Goal: Task Accomplishment & Management: Manage account settings

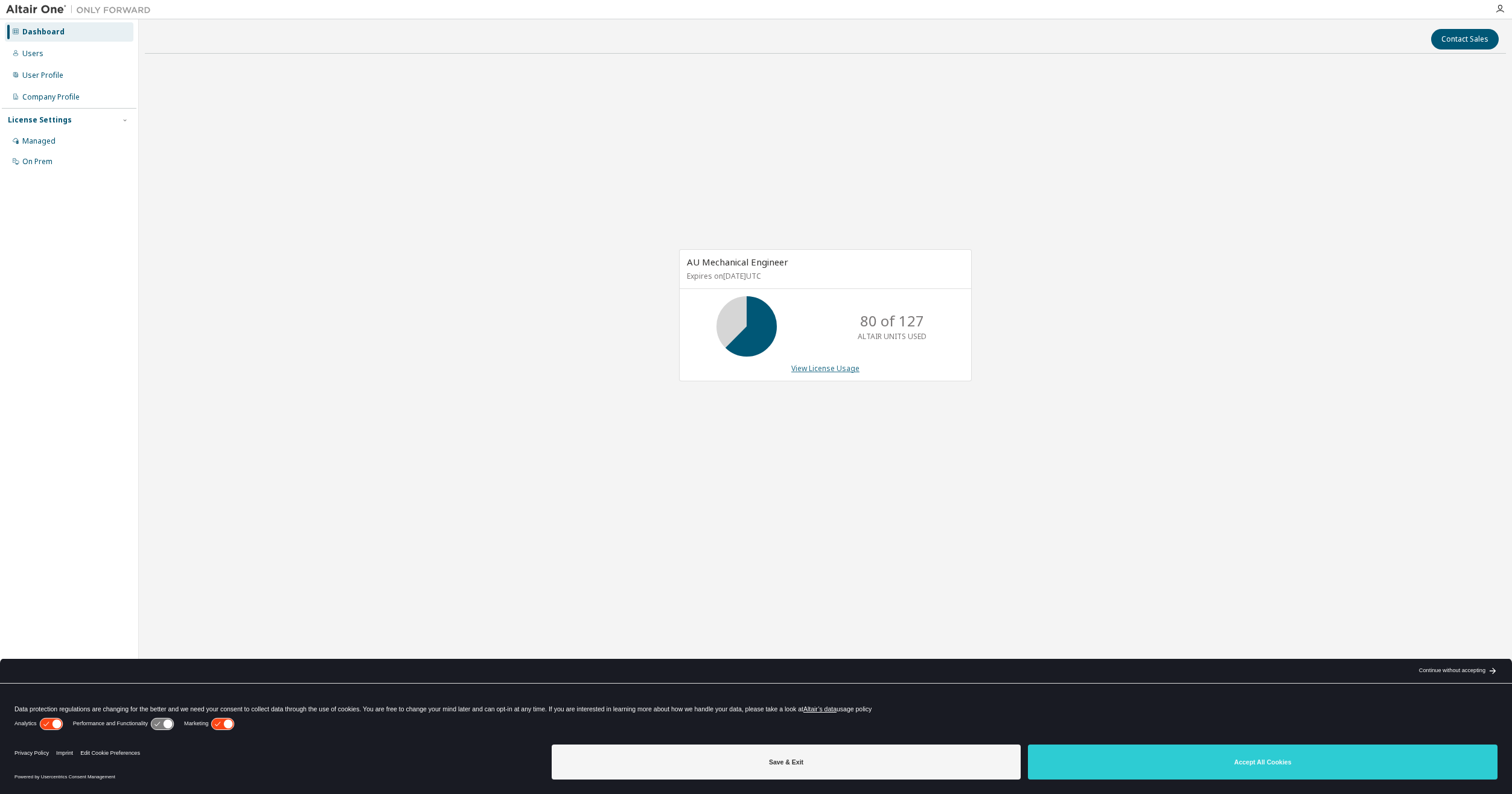
click at [811, 368] on link "View License Usage" at bounding box center [825, 367] width 68 height 10
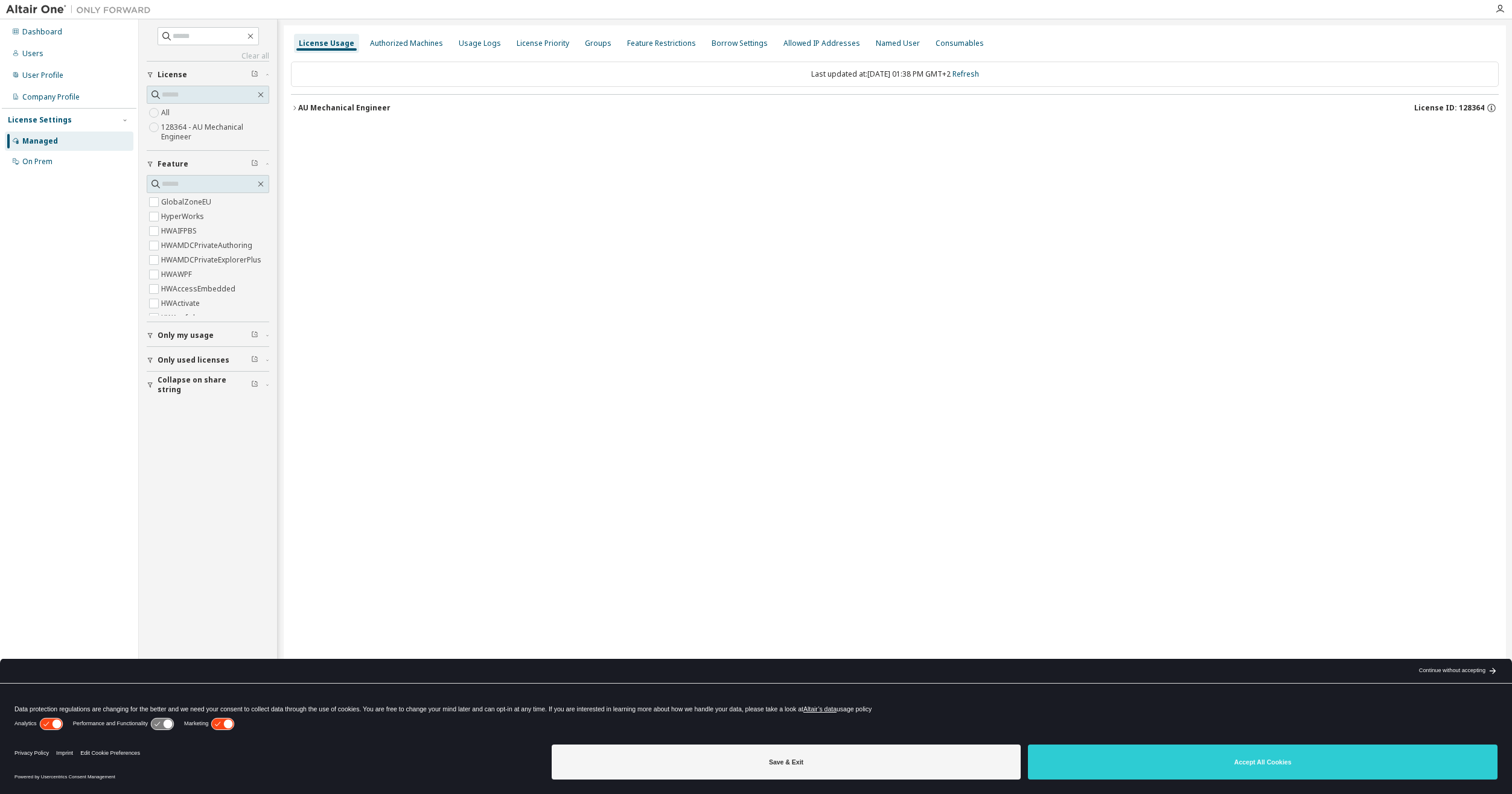
click at [338, 103] on div "AU Mechanical Engineer" at bounding box center [344, 107] width 92 height 10
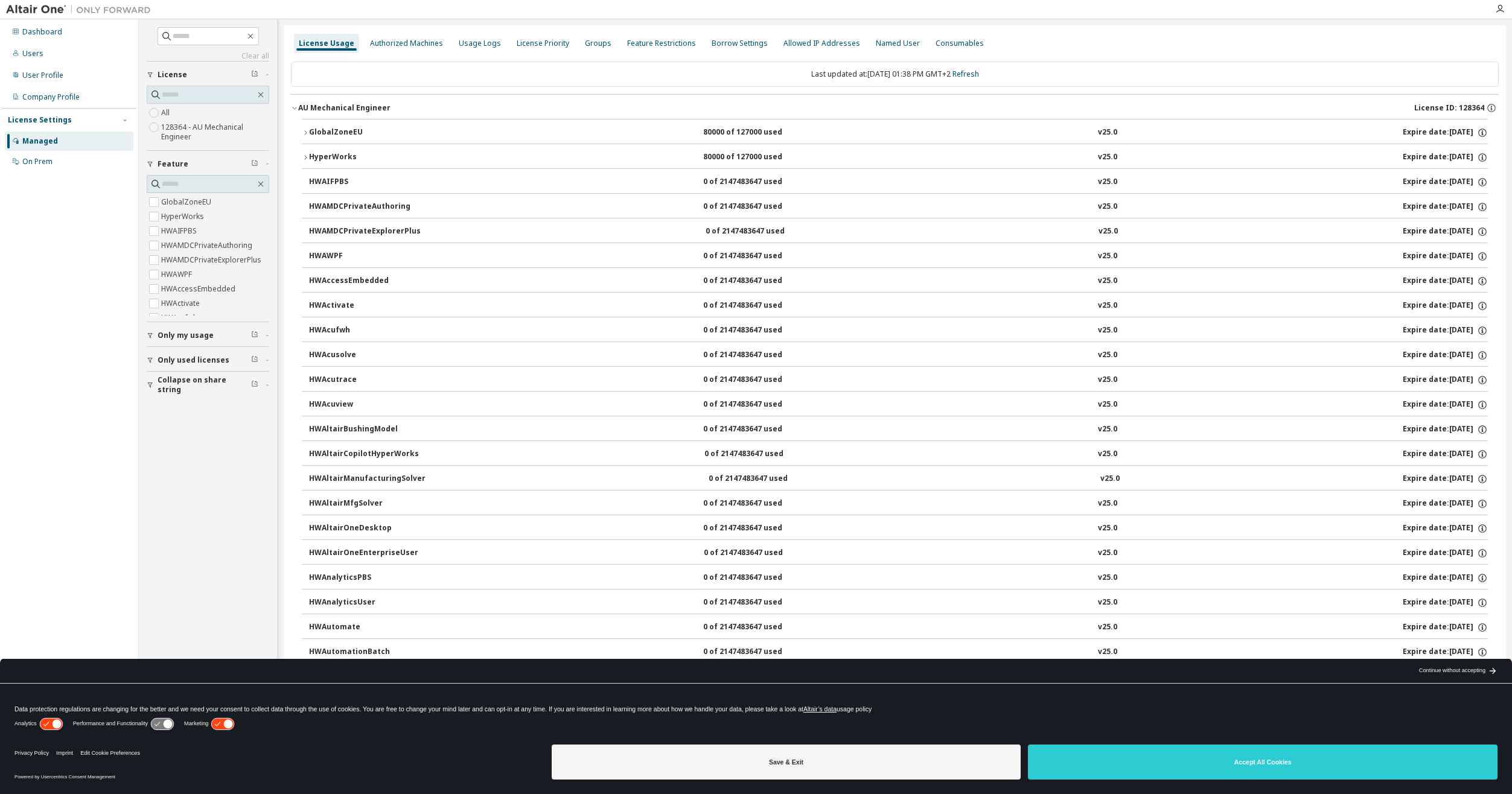
click at [336, 156] on div "HyperWorks" at bounding box center [363, 157] width 108 height 11
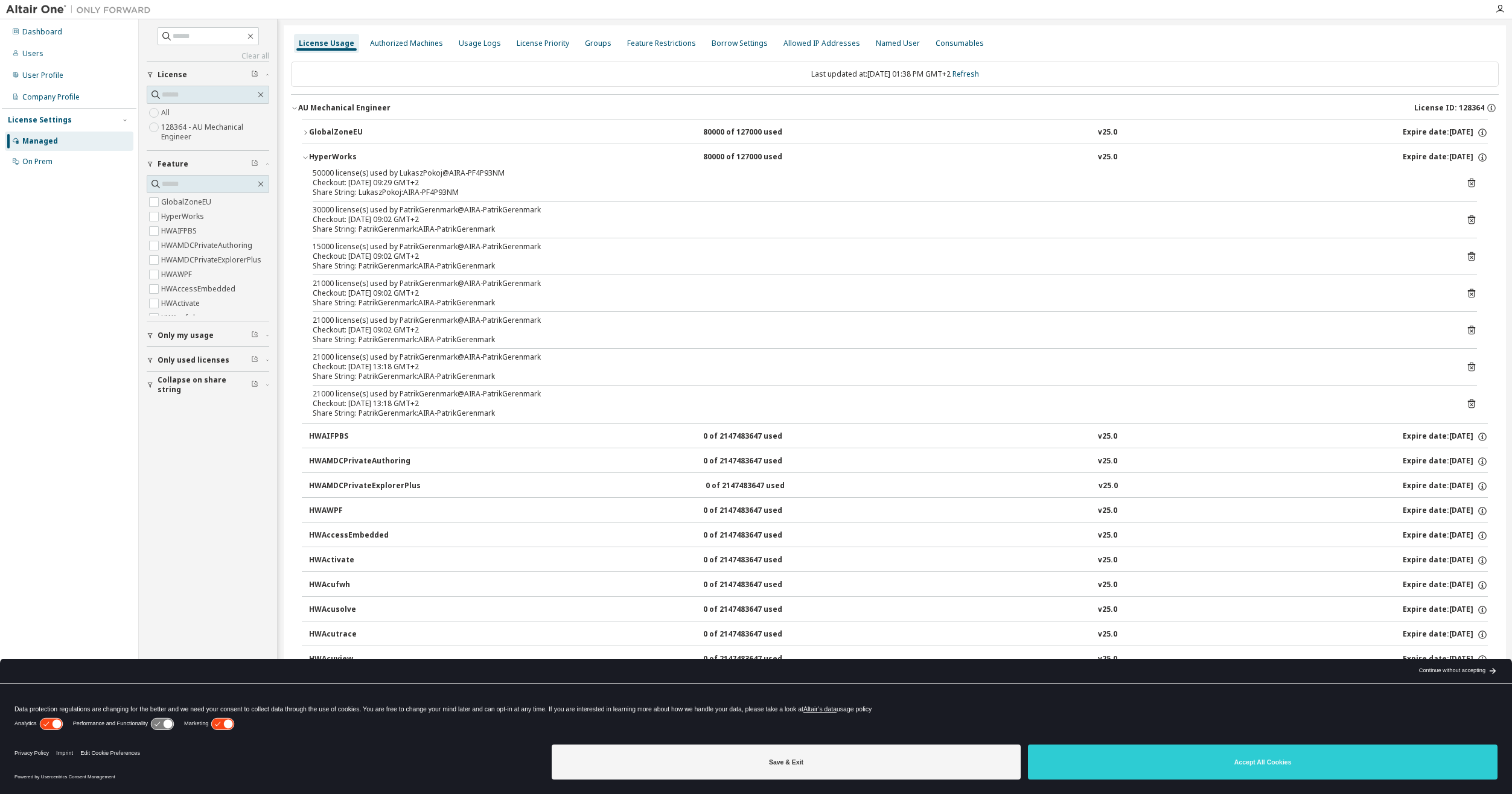
click at [352, 131] on div "GlobalZoneEU" at bounding box center [363, 133] width 108 height 11
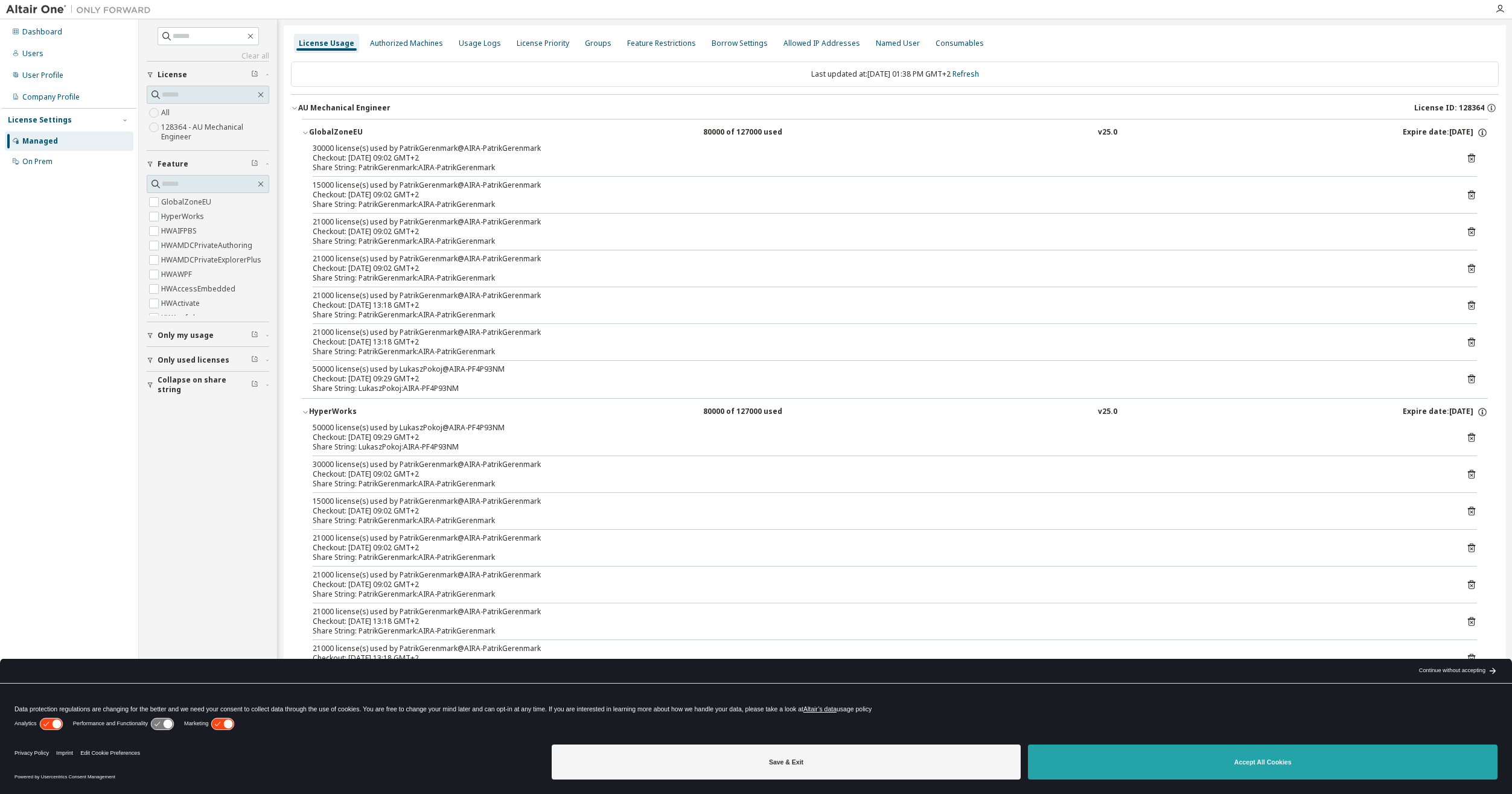
click at [1187, 760] on button "Accept All Cookies" at bounding box center [1263, 762] width 469 height 35
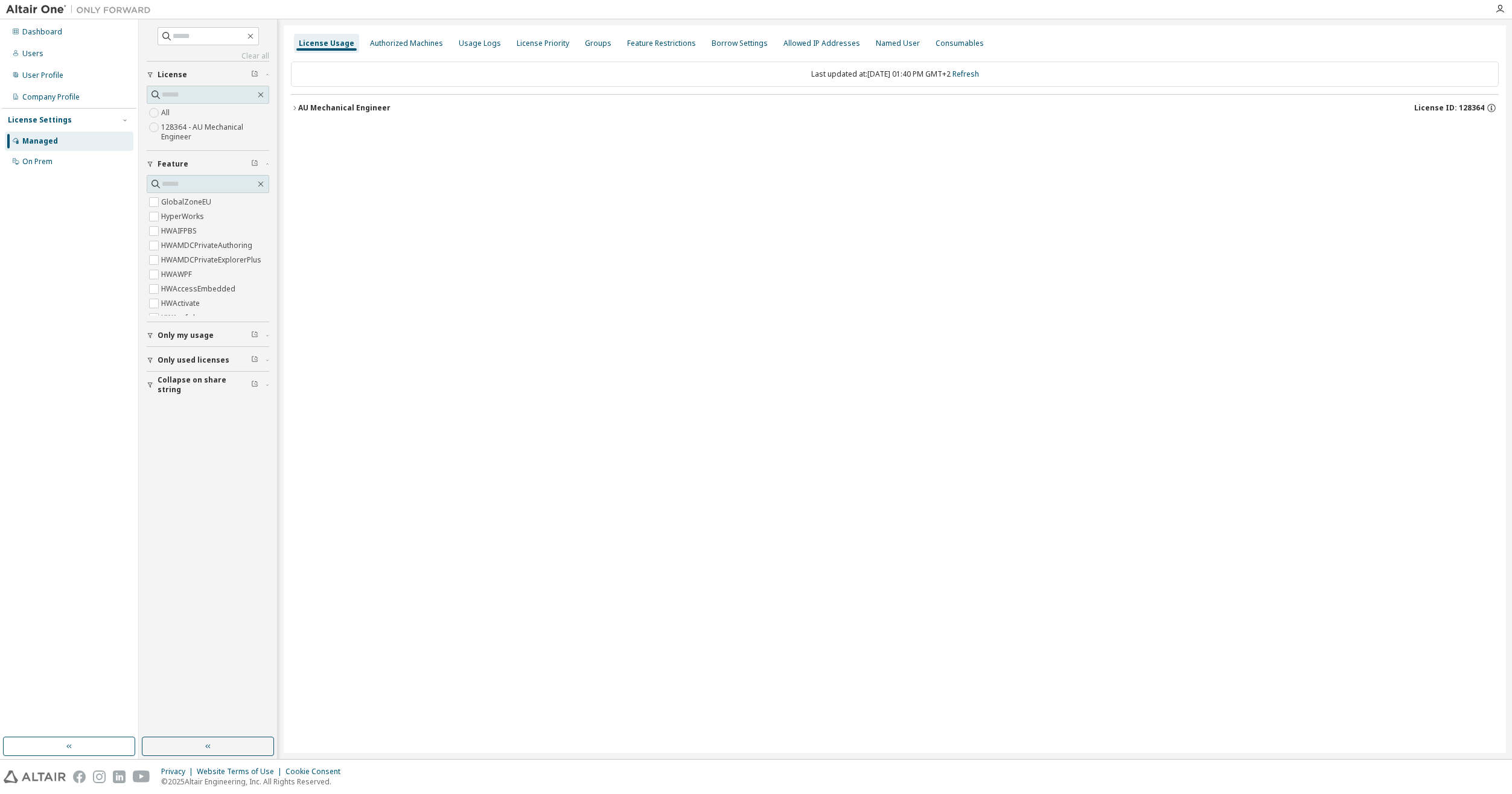
click at [368, 106] on div "AU Mechanical Engineer" at bounding box center [344, 107] width 92 height 10
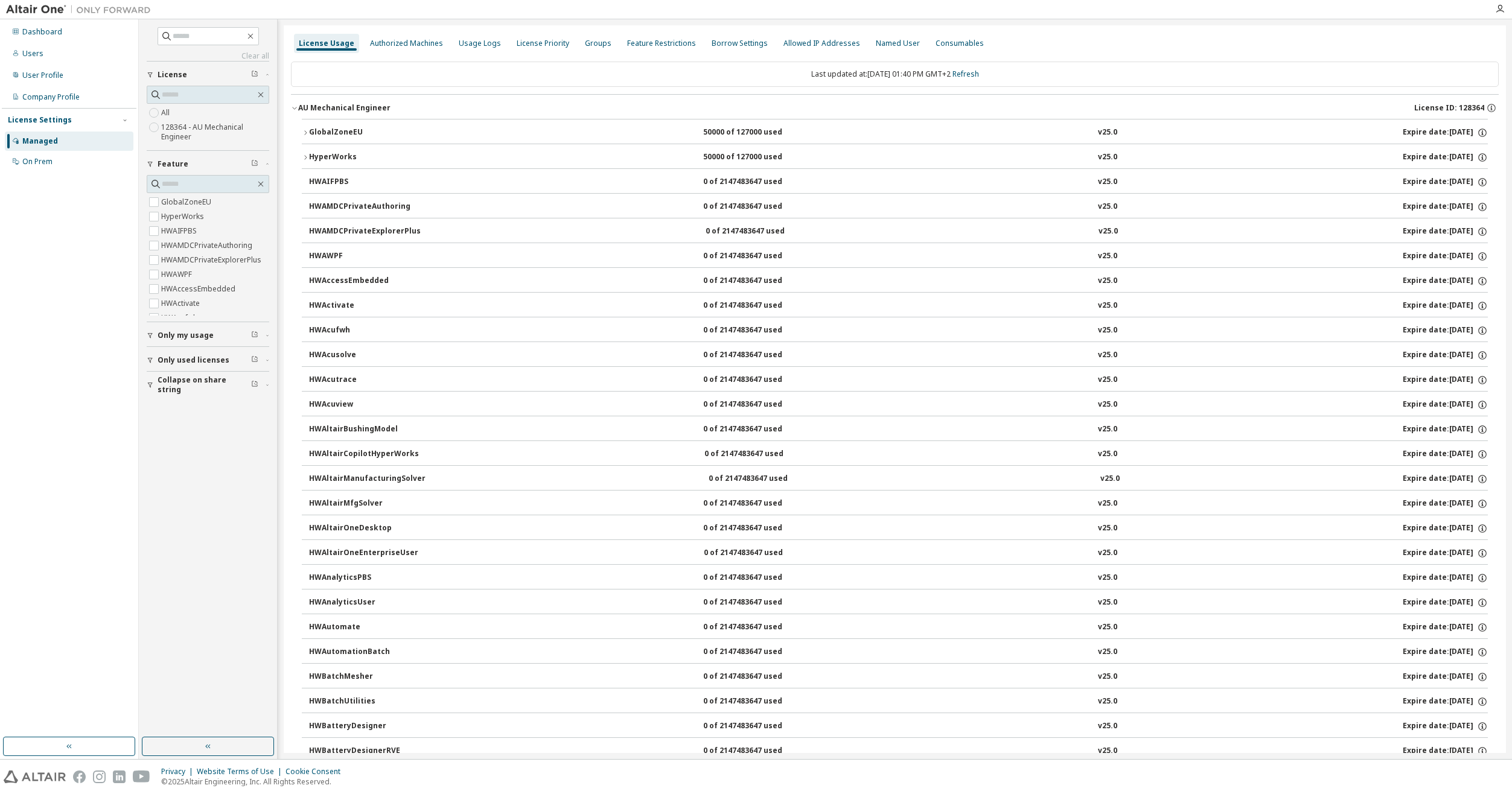
click at [357, 130] on div "GlobalZoneEU" at bounding box center [363, 133] width 108 height 11
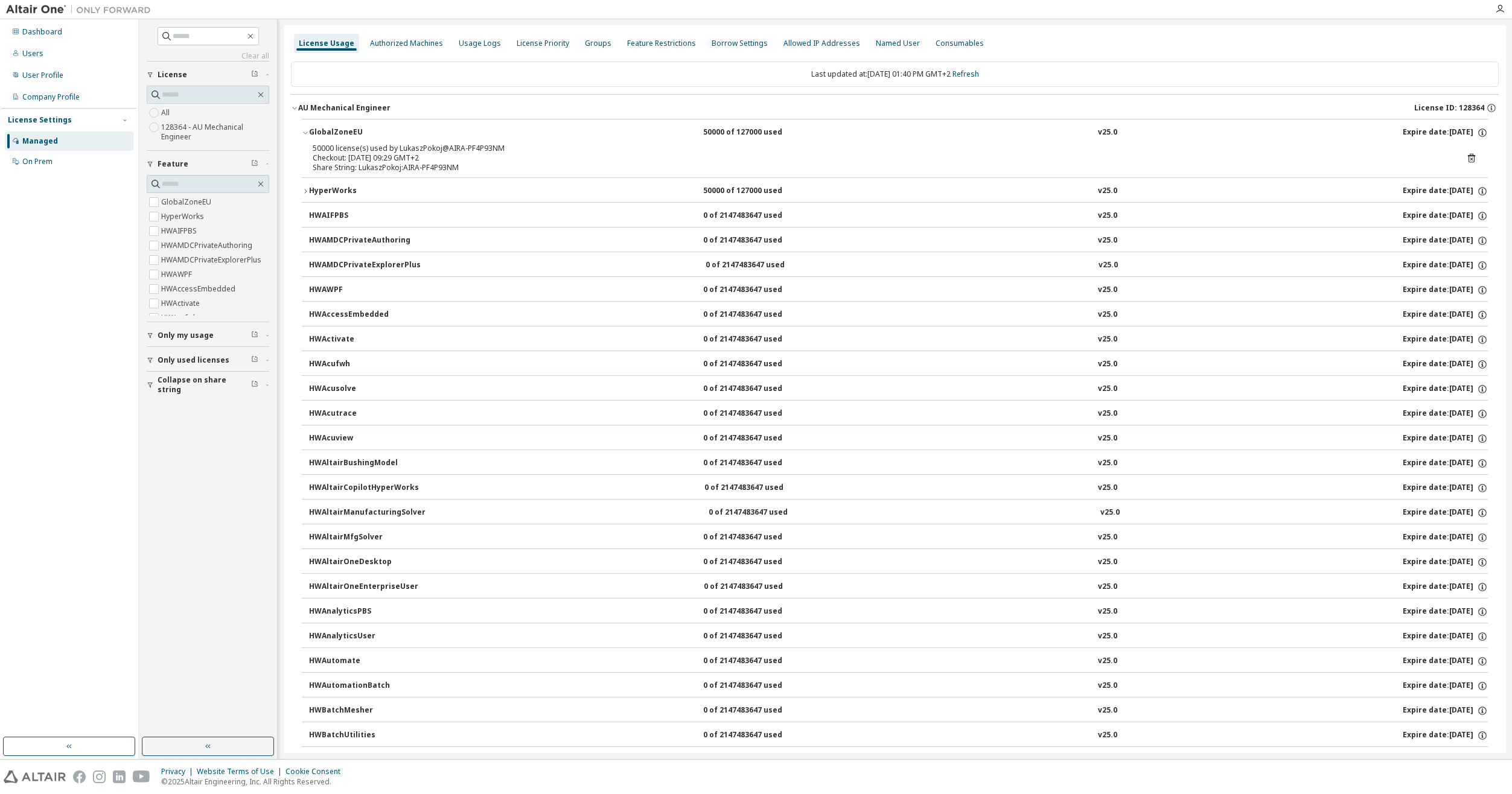
click at [345, 190] on div "HyperWorks" at bounding box center [363, 191] width 108 height 11
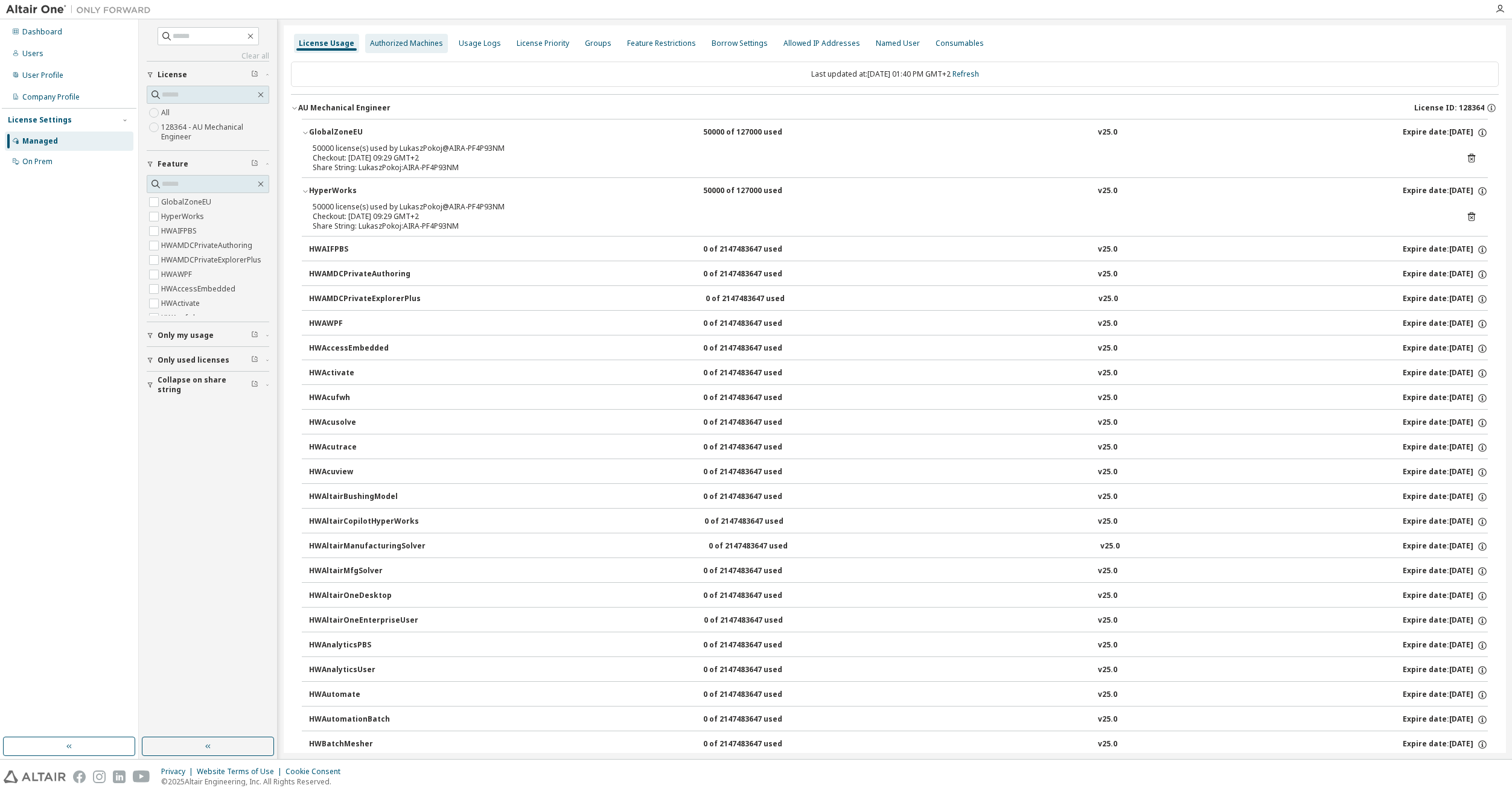
click at [382, 36] on div "Authorized Machines" at bounding box center [406, 43] width 83 height 19
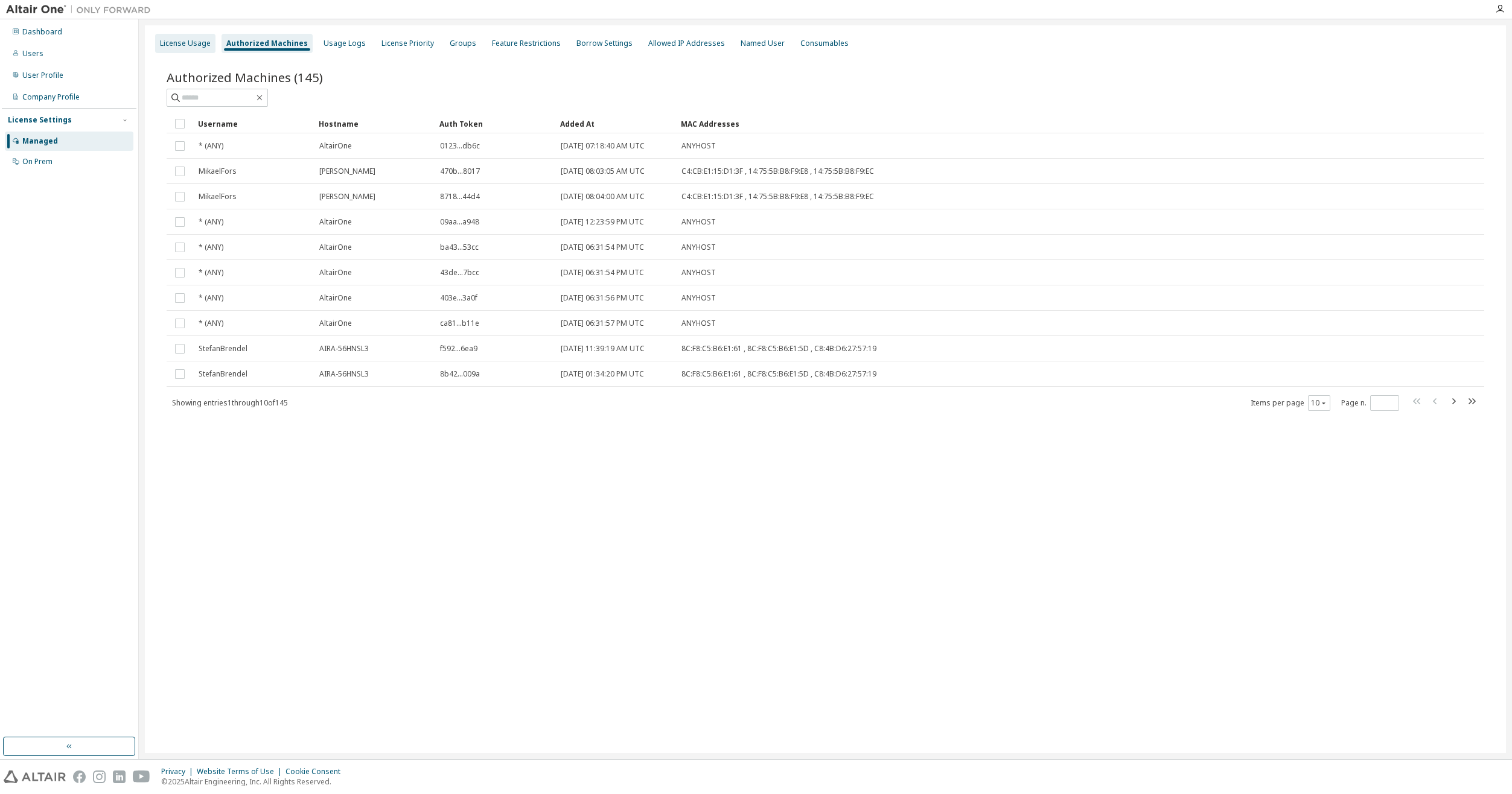
click at [188, 44] on div "License Usage" at bounding box center [186, 43] width 51 height 10
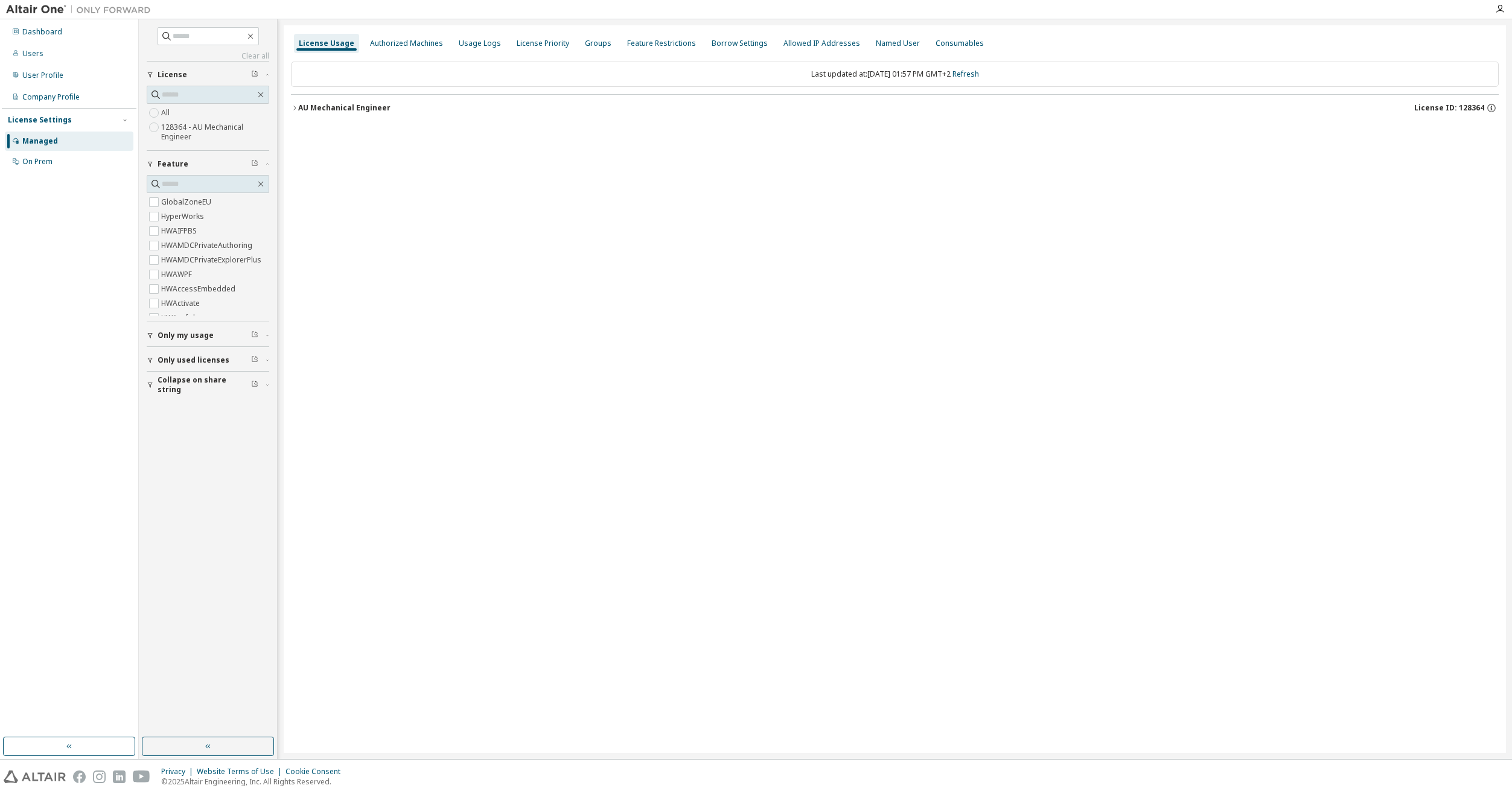
click at [364, 111] on div "AU Mechanical Engineer" at bounding box center [344, 107] width 92 height 10
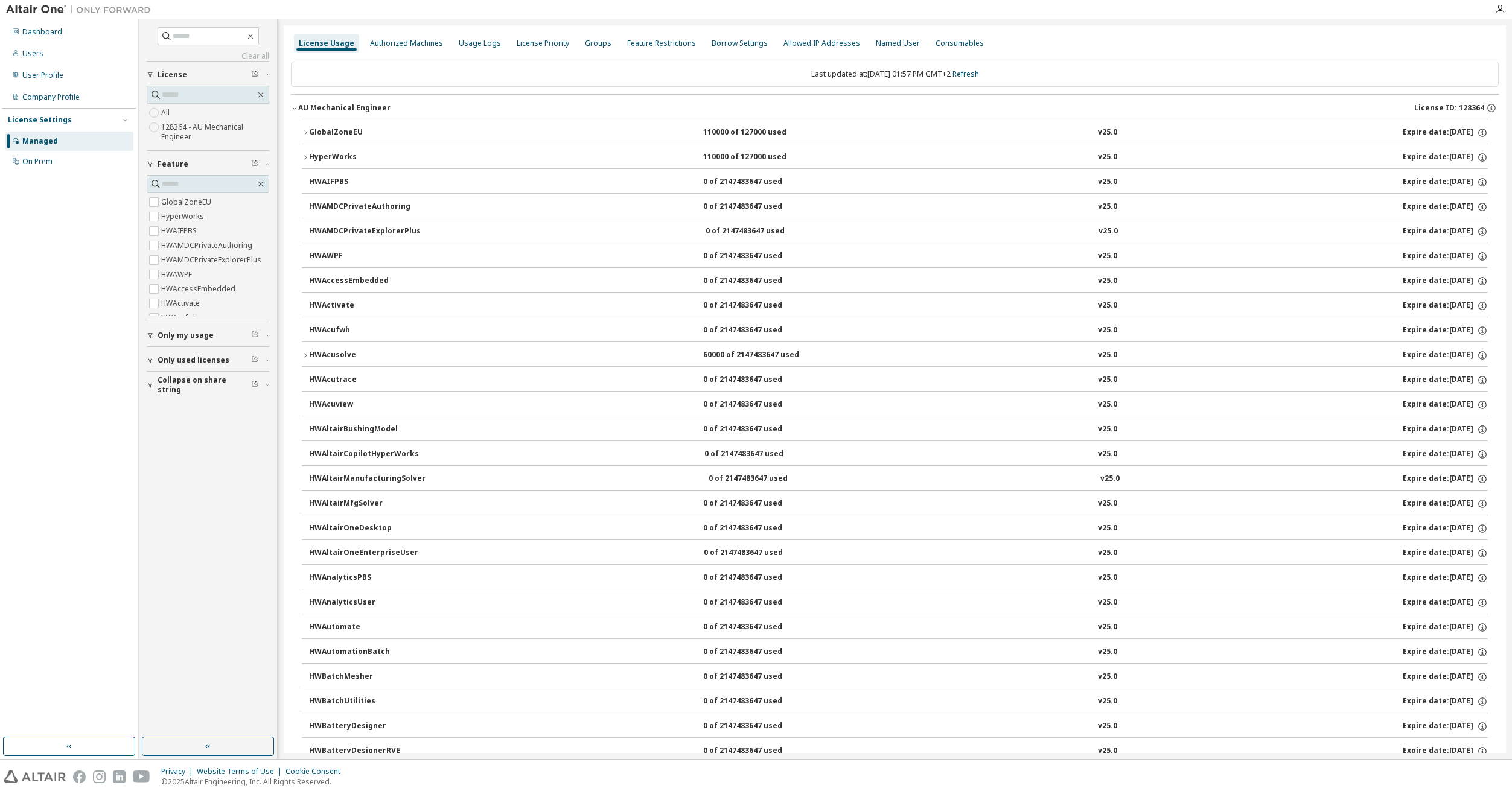
click at [352, 132] on div "GlobalZoneEU" at bounding box center [363, 133] width 108 height 11
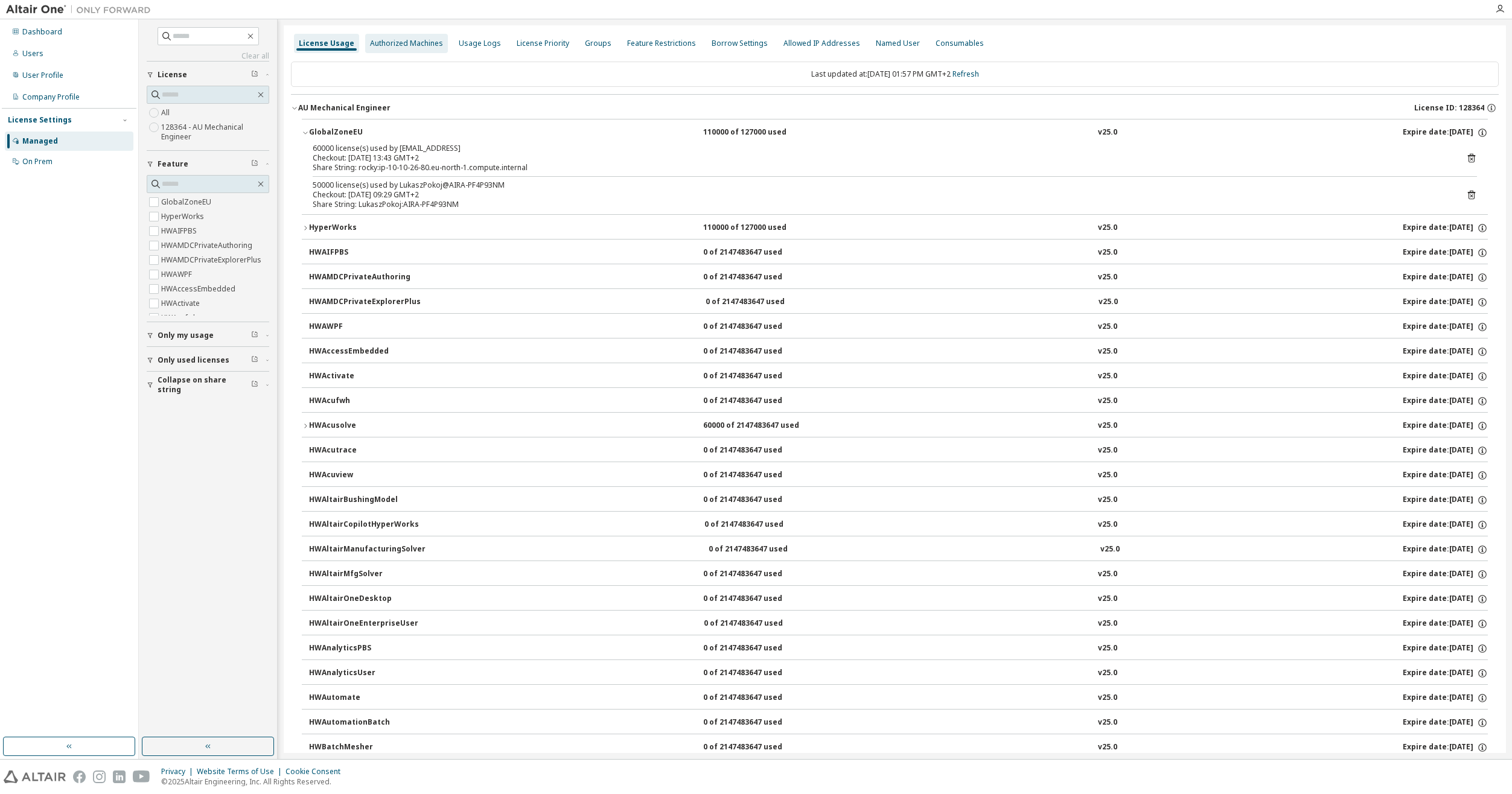
click at [381, 40] on div "Authorized Machines" at bounding box center [407, 43] width 73 height 10
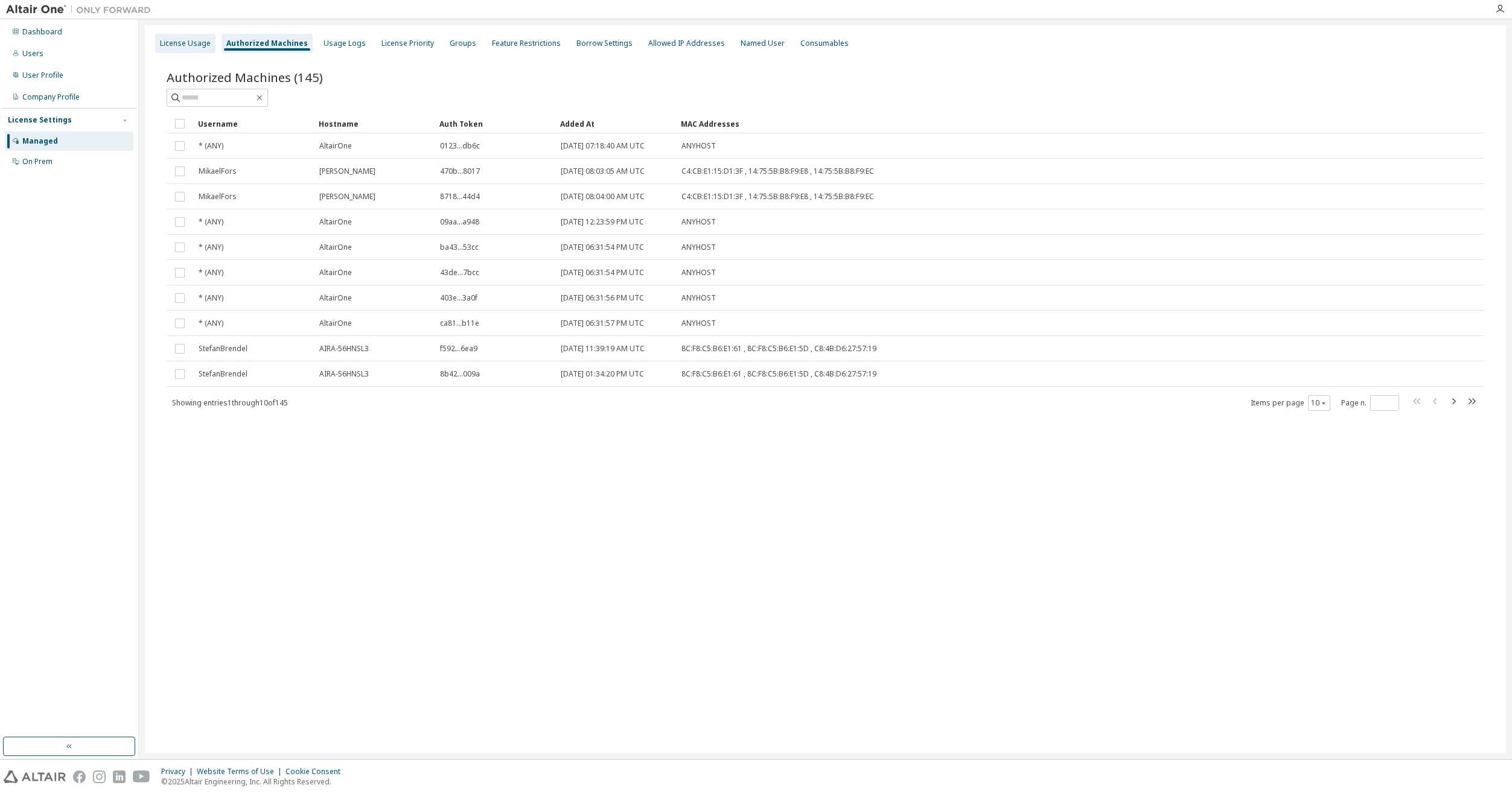
click at [187, 44] on div "License Usage" at bounding box center [186, 43] width 51 height 10
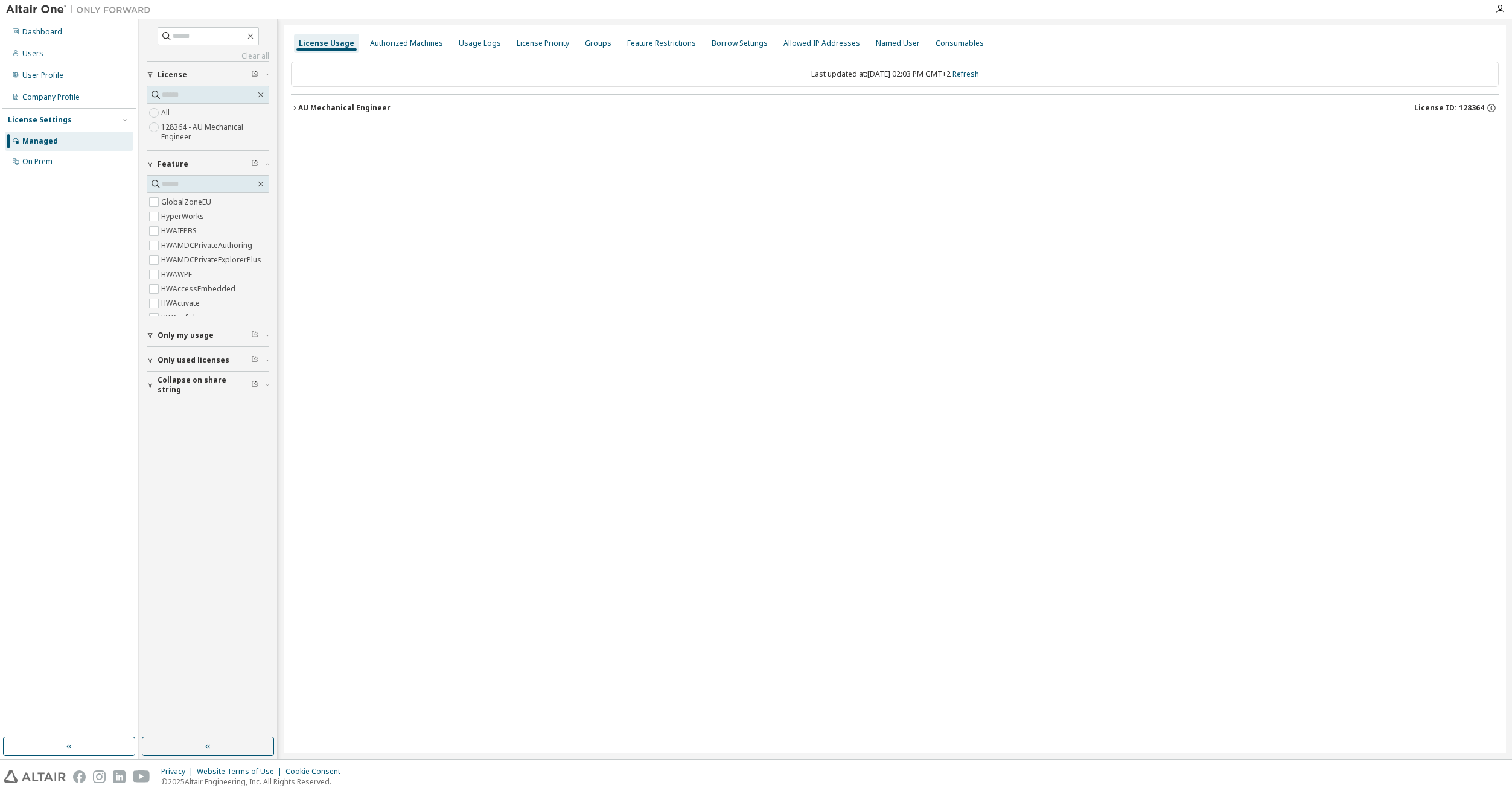
click at [353, 106] on div "AU Mechanical Engineer" at bounding box center [344, 107] width 92 height 10
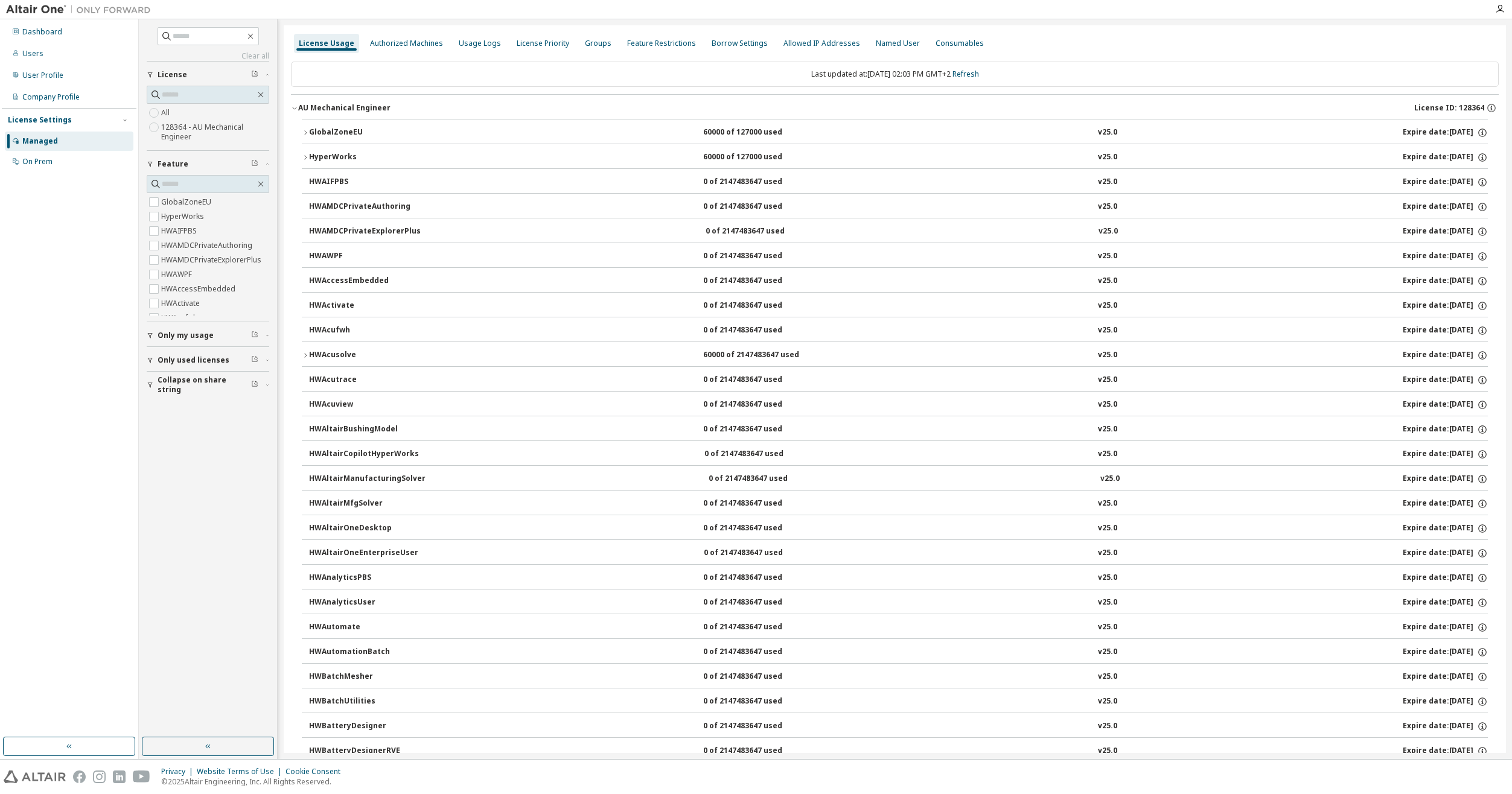
click at [411, 134] on div "GlobalZoneEU" at bounding box center [363, 133] width 108 height 11
